Goal: Information Seeking & Learning: Learn about a topic

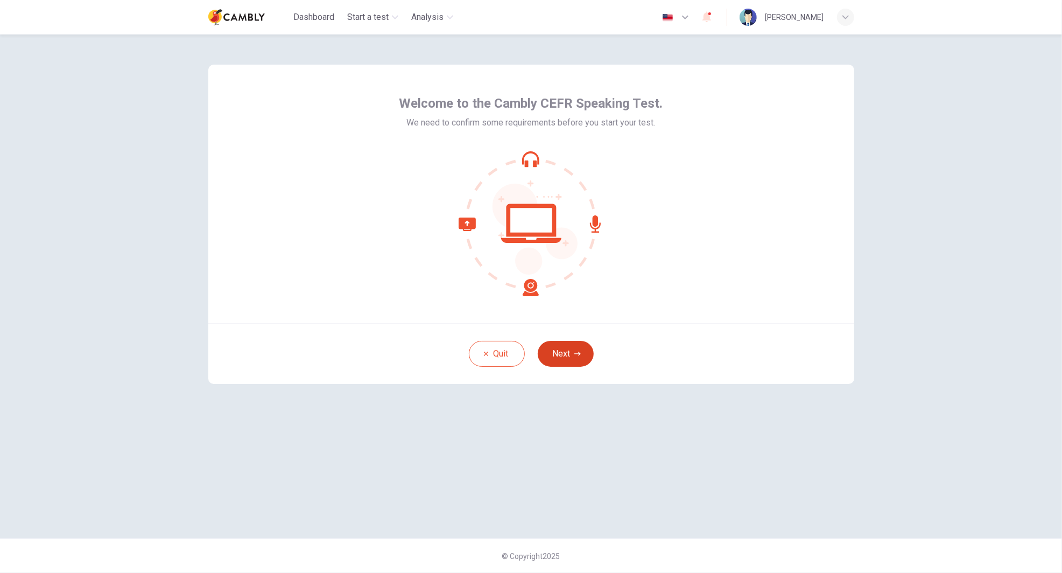
click at [562, 349] on button "Next" at bounding box center [566, 354] width 56 height 26
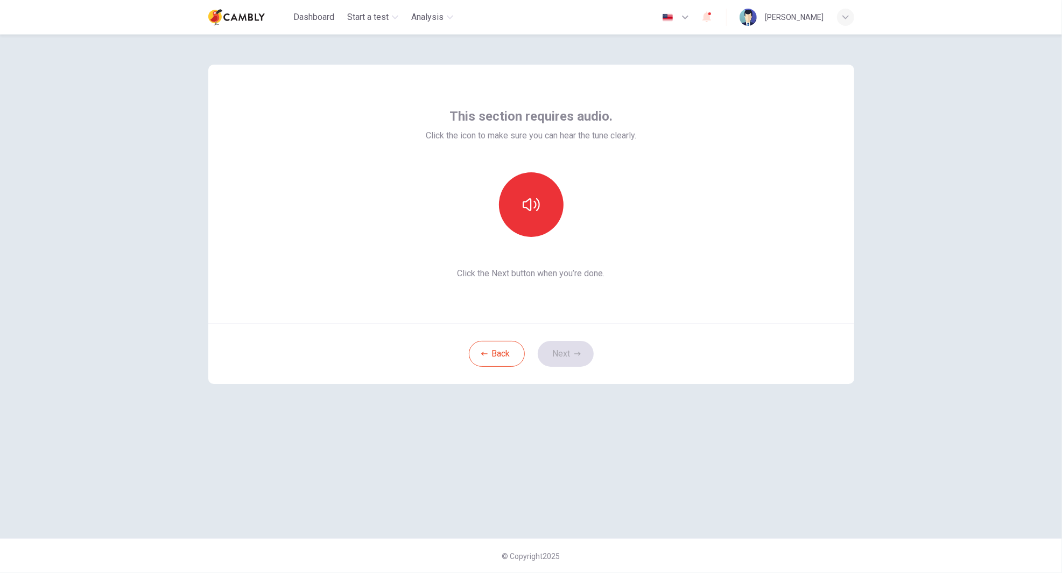
click at [546, 279] on span "Click the Next button when you’re done." at bounding box center [531, 273] width 210 height 13
click at [535, 189] on button "button" at bounding box center [531, 204] width 65 height 65
click at [531, 205] on icon "button" at bounding box center [531, 204] width 17 height 17
click at [534, 207] on icon "button" at bounding box center [531, 204] width 17 height 17
click at [536, 209] on icon "button" at bounding box center [531, 204] width 17 height 17
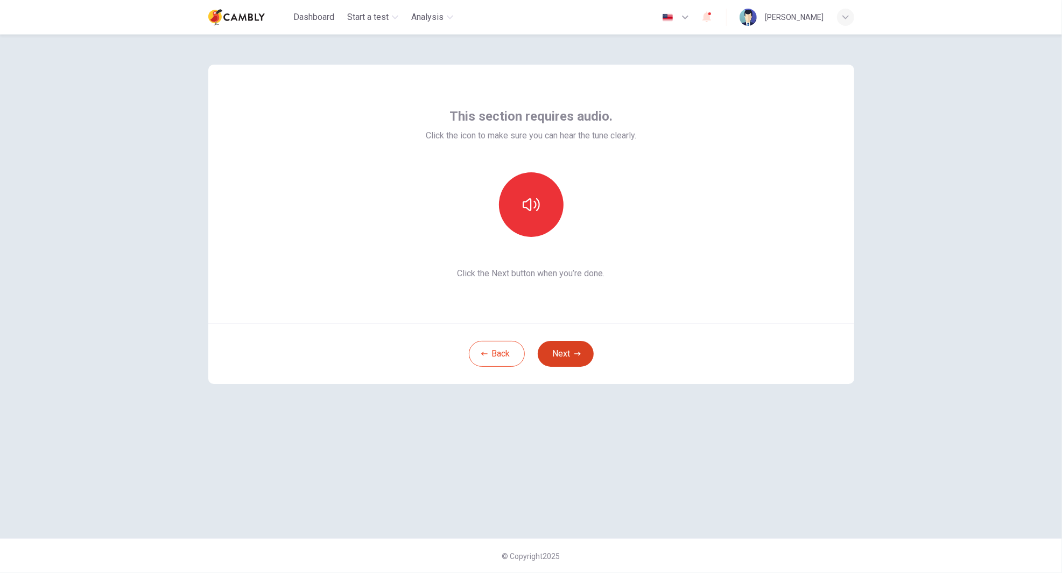
click at [566, 360] on button "Next" at bounding box center [566, 354] width 56 height 26
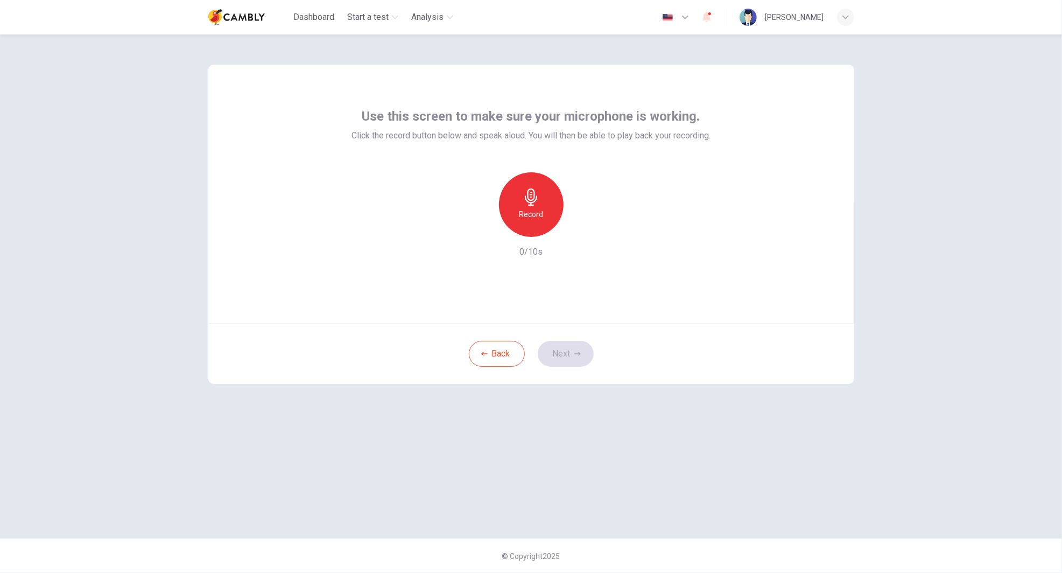
click at [541, 217] on h6 "Record" at bounding box center [531, 214] width 24 height 13
click at [535, 201] on icon "button" at bounding box center [531, 196] width 17 height 17
click at [581, 229] on icon "button" at bounding box center [581, 228] width 5 height 6
click at [481, 229] on icon "button" at bounding box center [482, 228] width 10 height 10
click at [536, 209] on h6 "Record" at bounding box center [531, 214] width 24 height 13
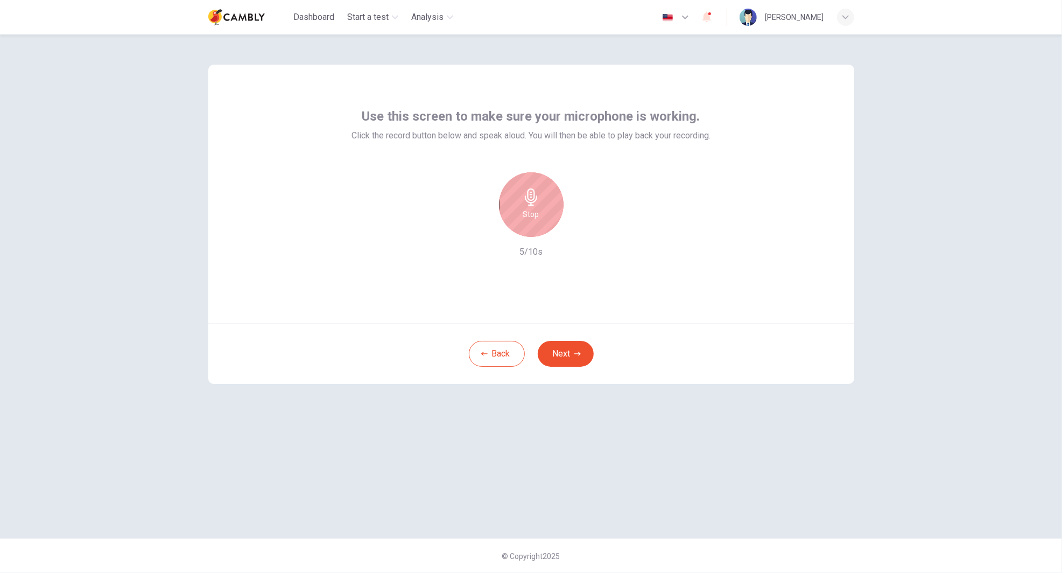
click at [533, 216] on h6 "Stop" at bounding box center [531, 214] width 16 height 13
click at [582, 226] on icon "button" at bounding box center [580, 228] width 11 height 11
click at [577, 356] on icon "button" at bounding box center [577, 353] width 6 height 6
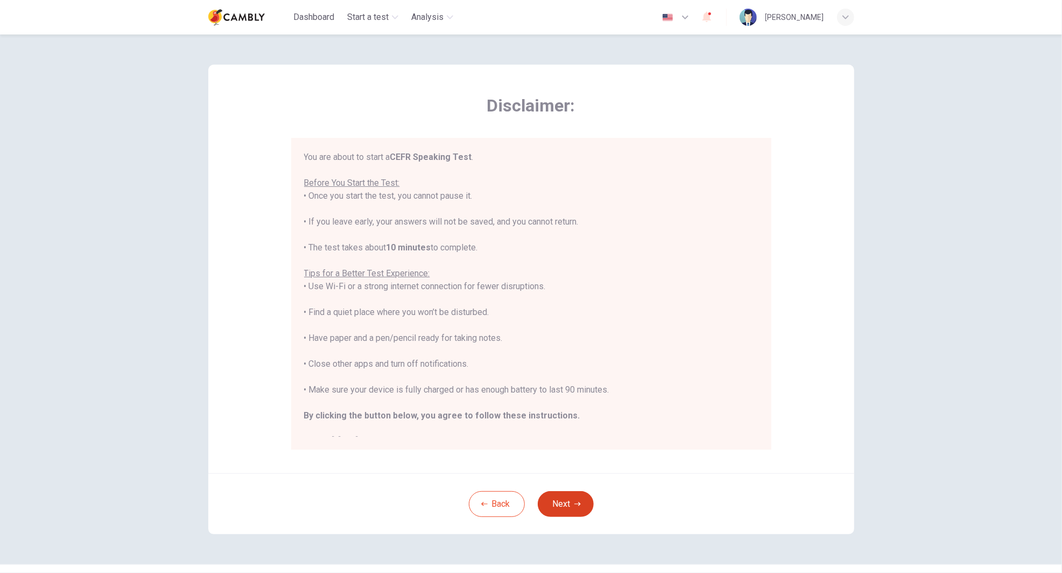
click at [567, 504] on button "Next" at bounding box center [566, 504] width 56 height 26
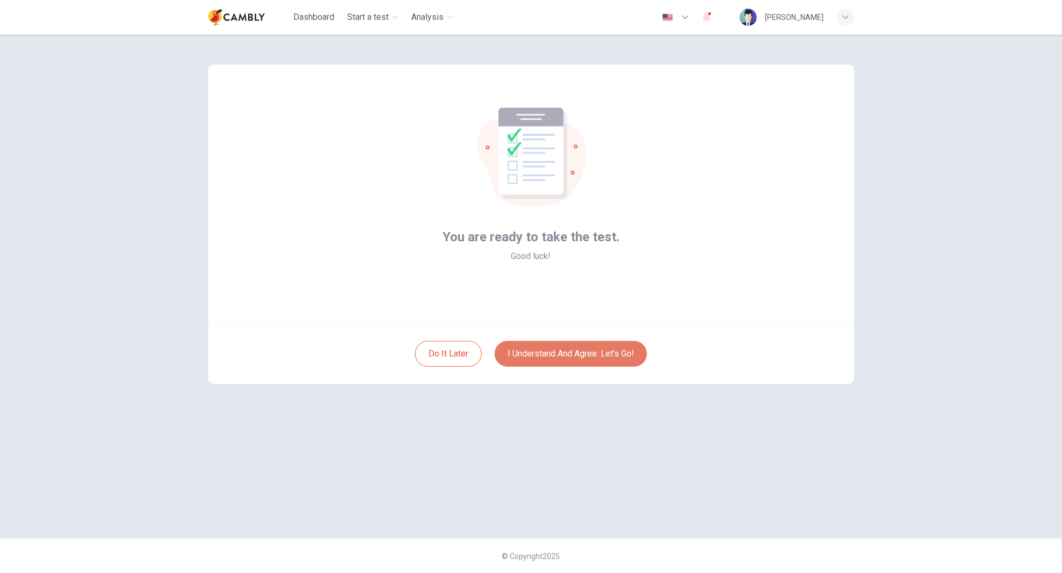
click at [606, 354] on button "I understand and agree. Let’s go!" at bounding box center [571, 354] width 152 height 26
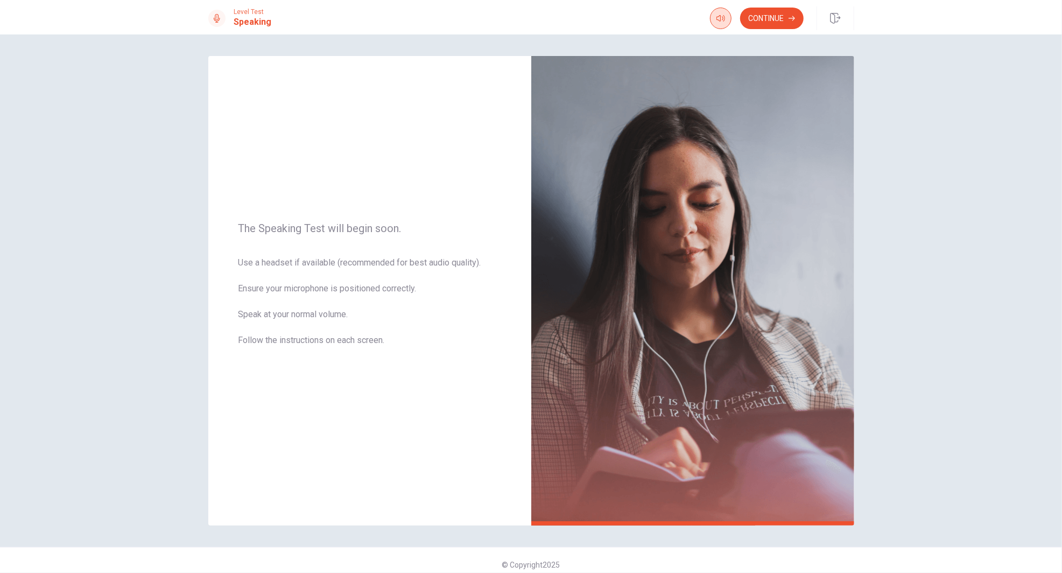
click at [722, 20] on icon "button" at bounding box center [720, 18] width 9 height 9
click at [717, 18] on icon "button" at bounding box center [720, 18] width 9 height 9
click at [722, 20] on icon "button" at bounding box center [720, 18] width 9 height 9
click at [791, 19] on icon "button" at bounding box center [791, 18] width 6 height 6
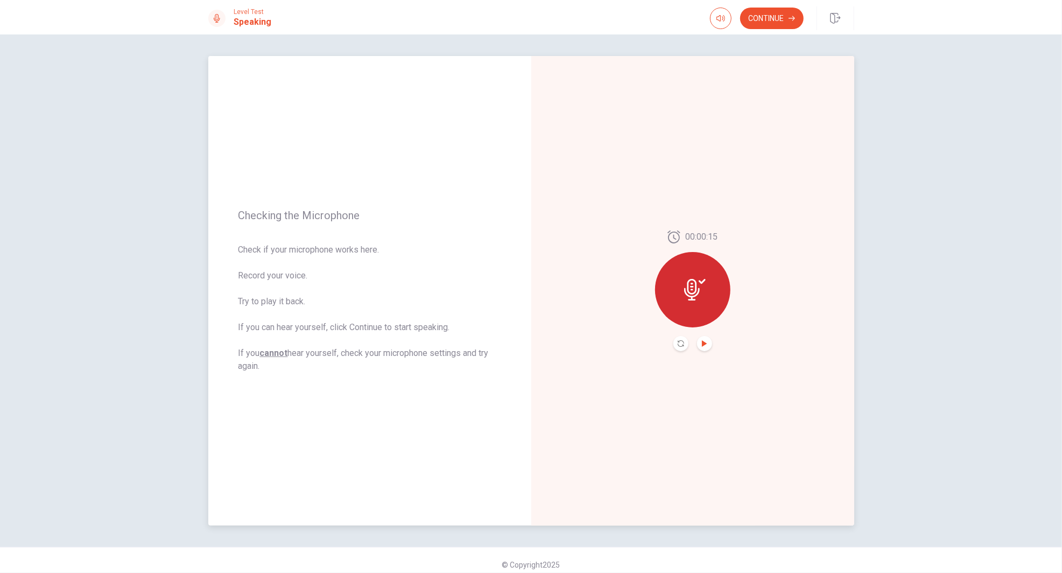
click at [704, 344] on icon "Play Audio" at bounding box center [704, 343] width 5 height 6
click at [704, 344] on icon "Pause Audio" at bounding box center [704, 343] width 6 height 6
click at [780, 15] on button "Continue" at bounding box center [772, 19] width 64 height 22
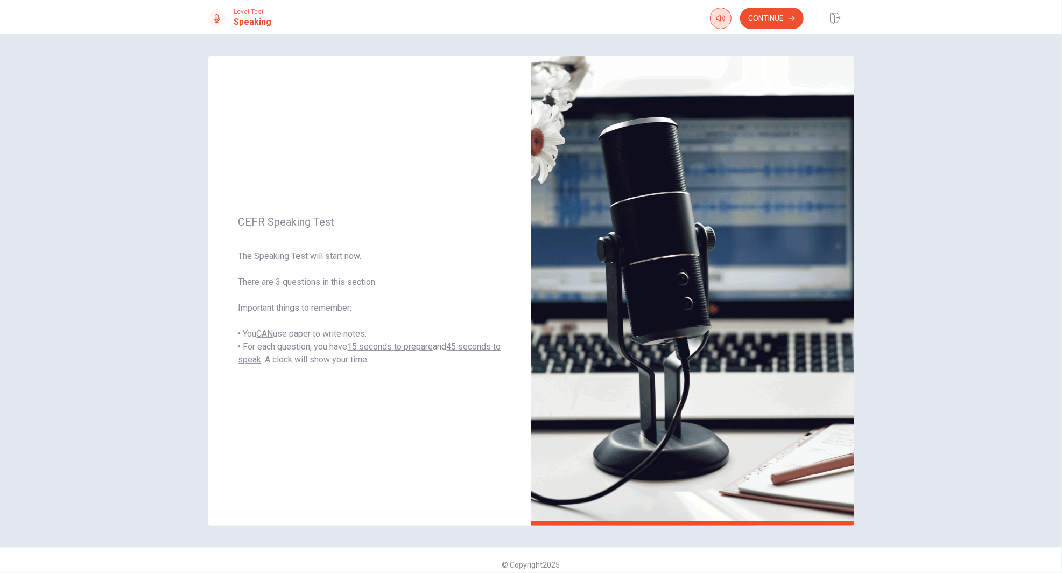
click at [710, 19] on button "button" at bounding box center [721, 19] width 22 height 22
click at [236, 12] on span "Level Test" at bounding box center [253, 12] width 38 height 8
click at [222, 26] on div "Level Test Speaking" at bounding box center [240, 18] width 64 height 20
click at [777, 22] on button "Continue" at bounding box center [772, 19] width 64 height 22
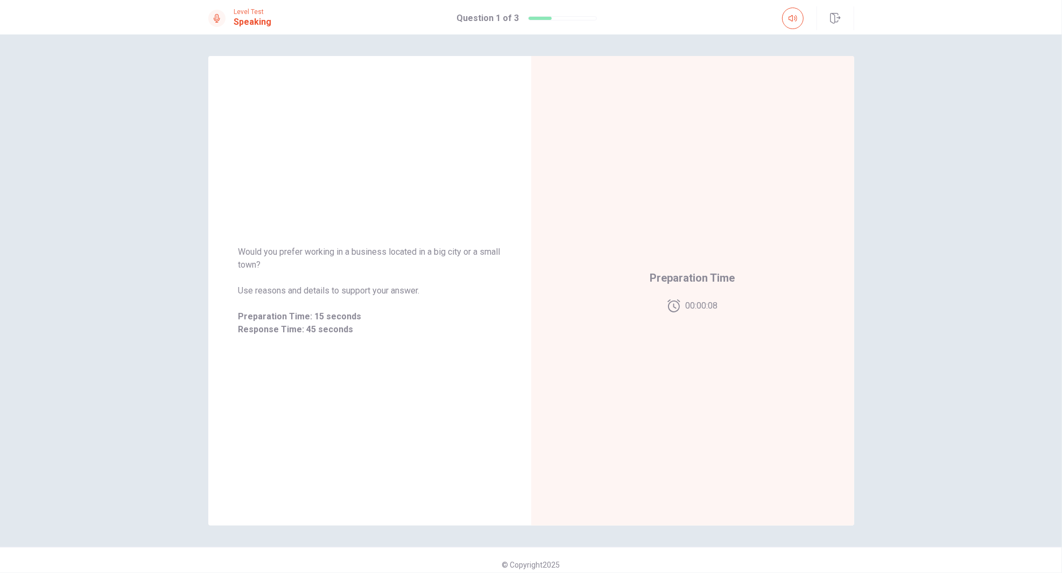
click at [783, 27] on div at bounding box center [793, 19] width 22 height 22
click at [794, 21] on icon "button" at bounding box center [792, 18] width 9 height 9
click at [699, 294] on icon at bounding box center [693, 289] width 22 height 22
click at [698, 288] on icon at bounding box center [693, 289] width 22 height 22
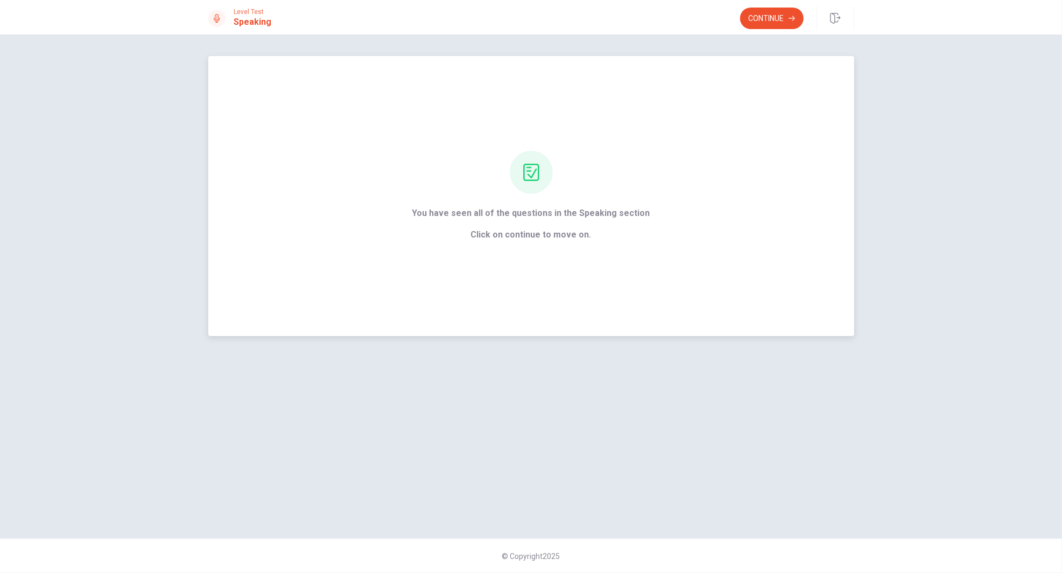
click at [554, 236] on span "Click on continue to move on." at bounding box center [531, 234] width 238 height 13
click at [772, 19] on button "Continue" at bounding box center [772, 19] width 64 height 22
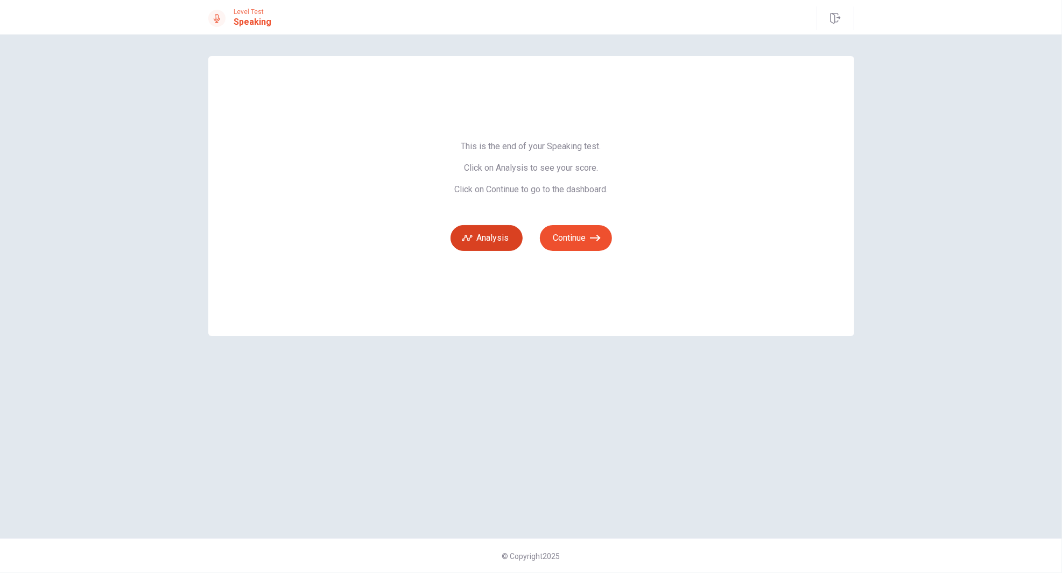
click at [497, 240] on button "Analysis" at bounding box center [486, 238] width 72 height 26
